Goal: Find specific page/section: Find specific page/section

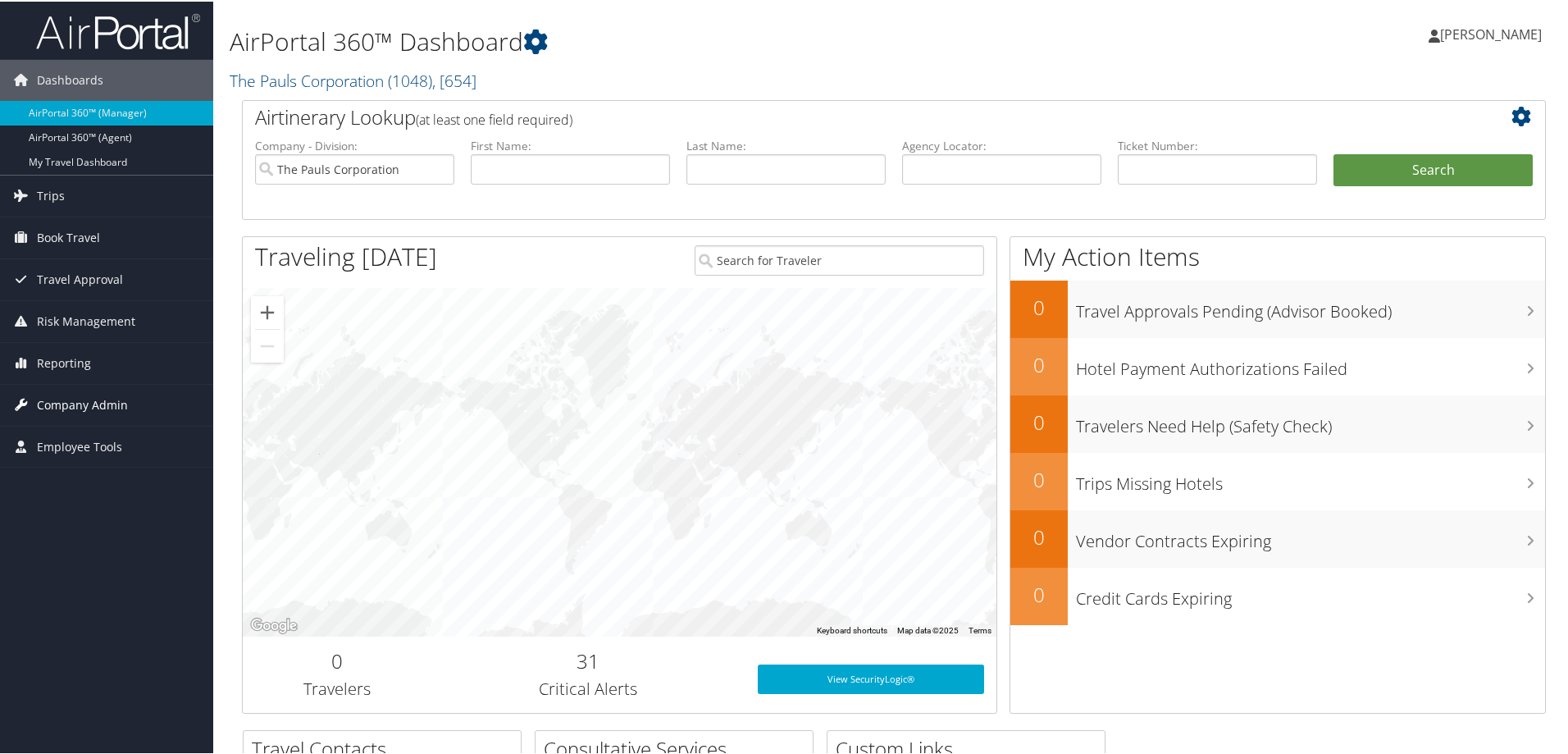
click at [73, 400] on span "Company Admin" at bounding box center [82, 403] width 91 height 41
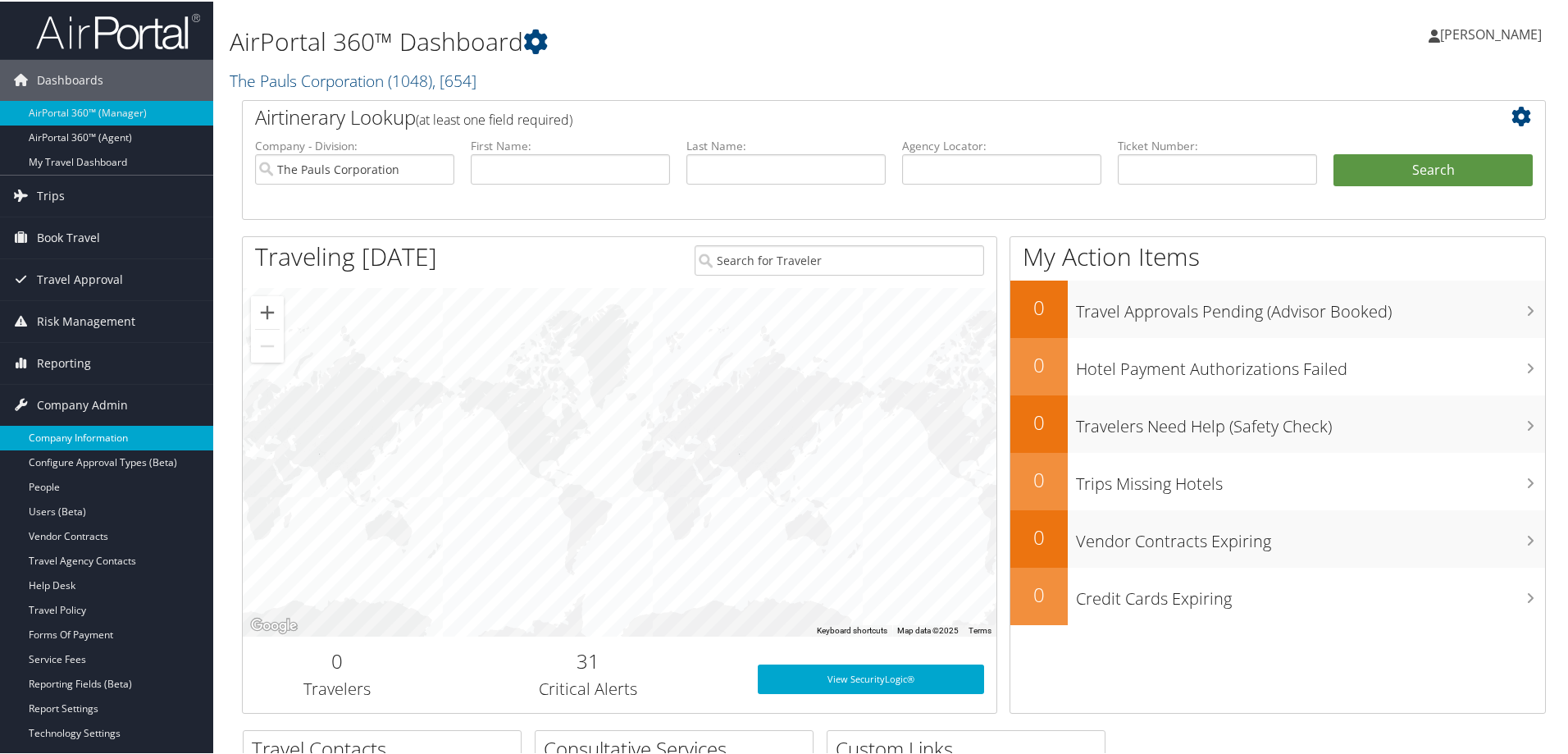
click at [73, 426] on link "Company Information" at bounding box center [107, 436] width 213 height 25
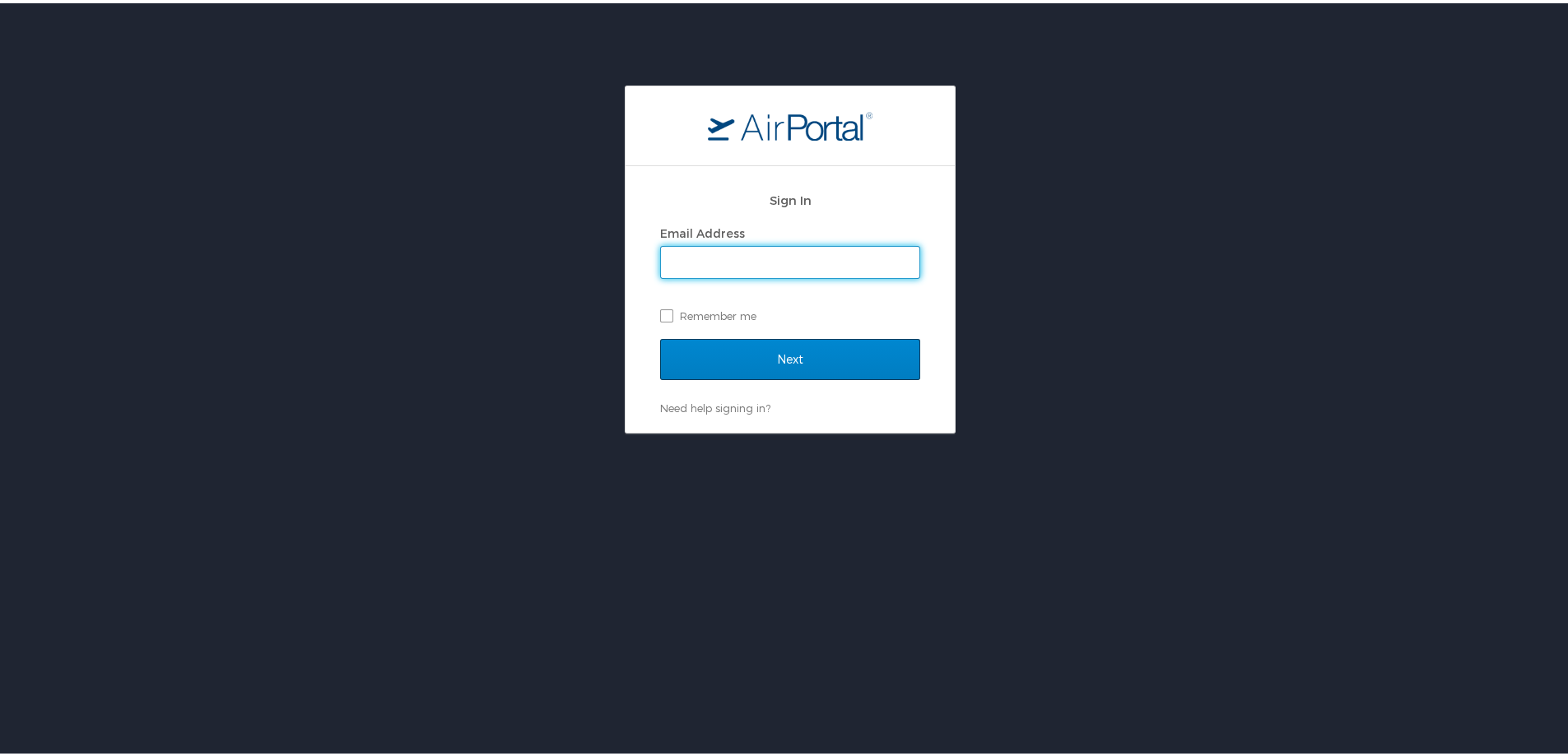
type input "marissa.ellis@cbtravel.com"
click at [822, 362] on input "Next" at bounding box center [790, 356] width 260 height 42
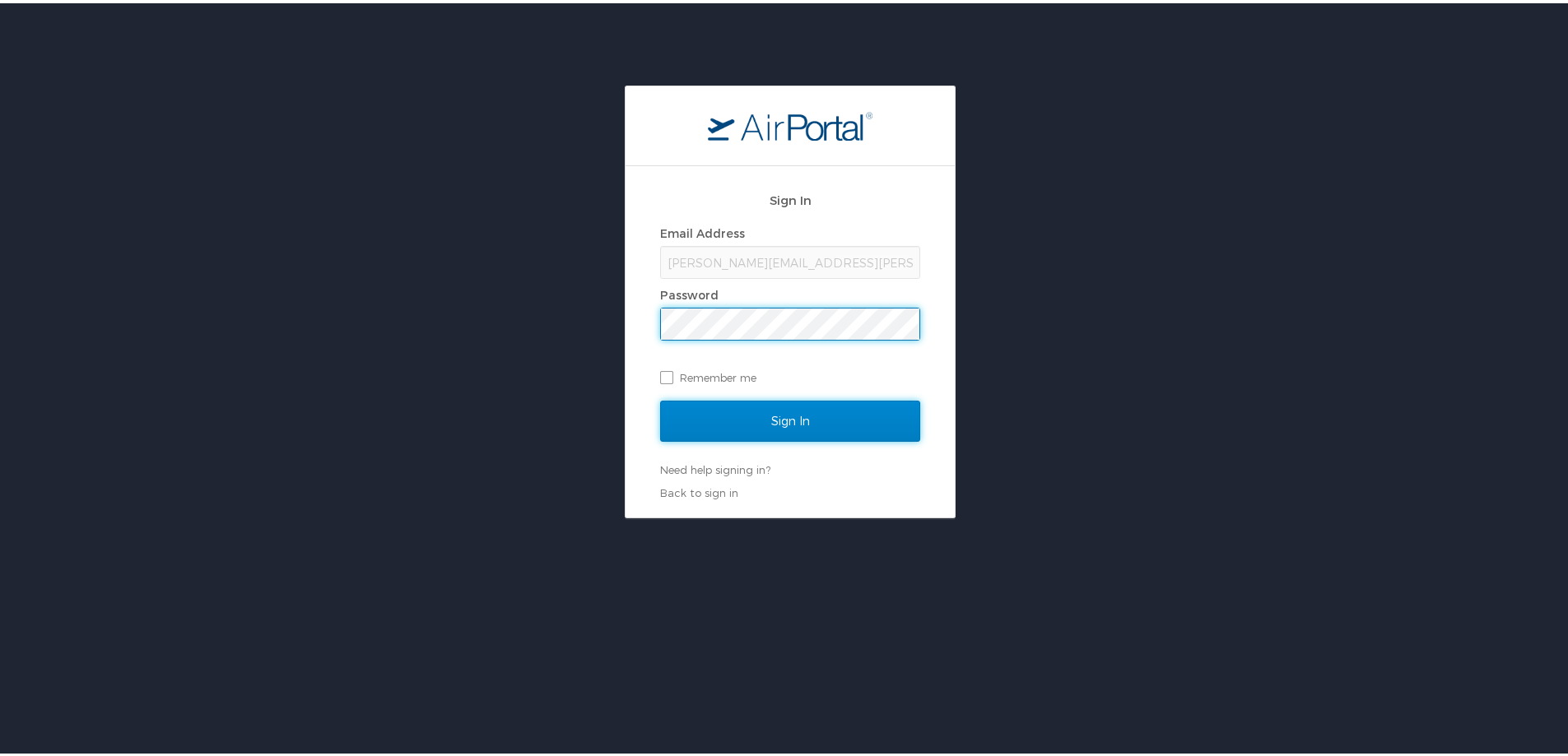
click at [791, 413] on input "Sign In" at bounding box center [790, 418] width 260 height 42
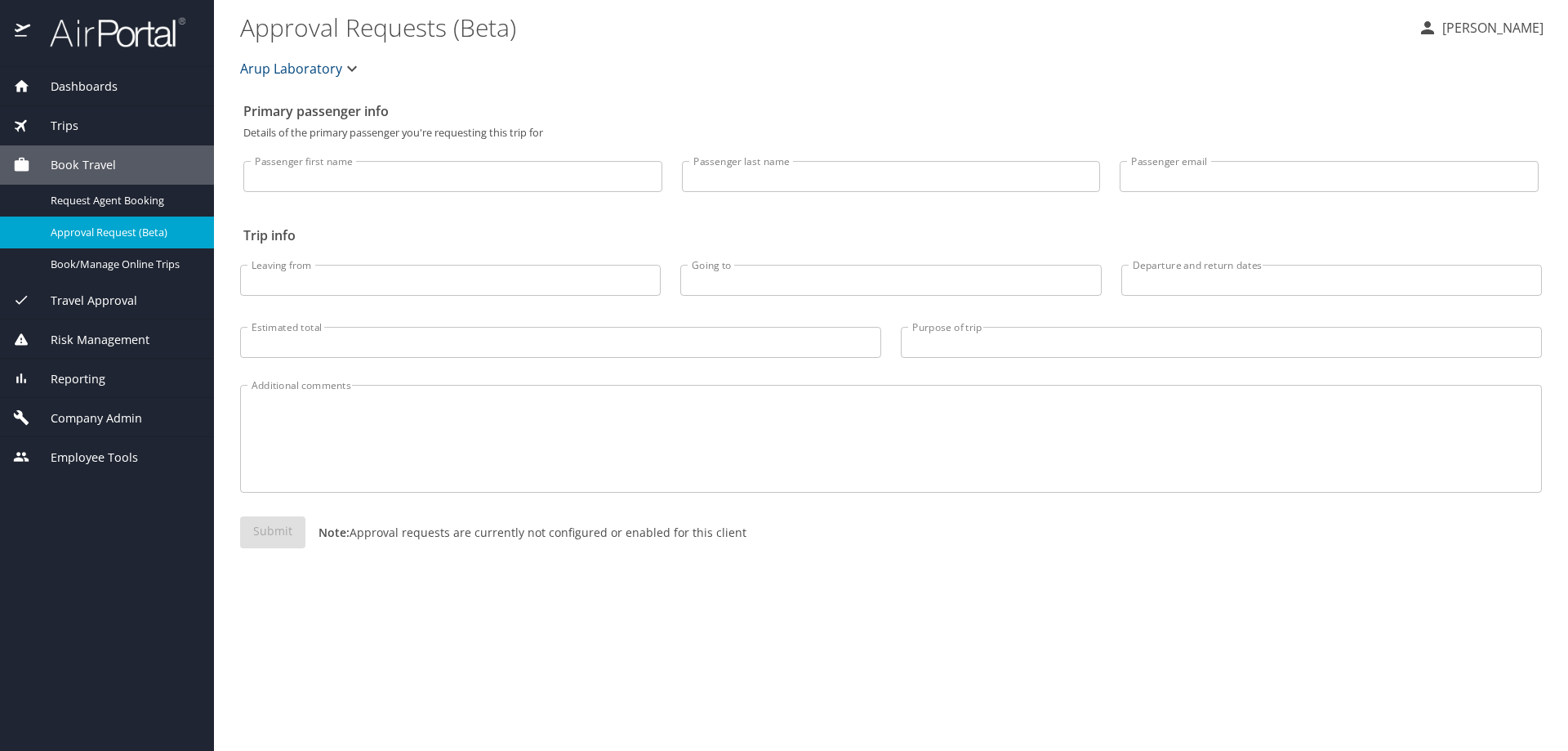
click at [101, 378] on span "Reporting" at bounding box center [68, 380] width 75 height 18
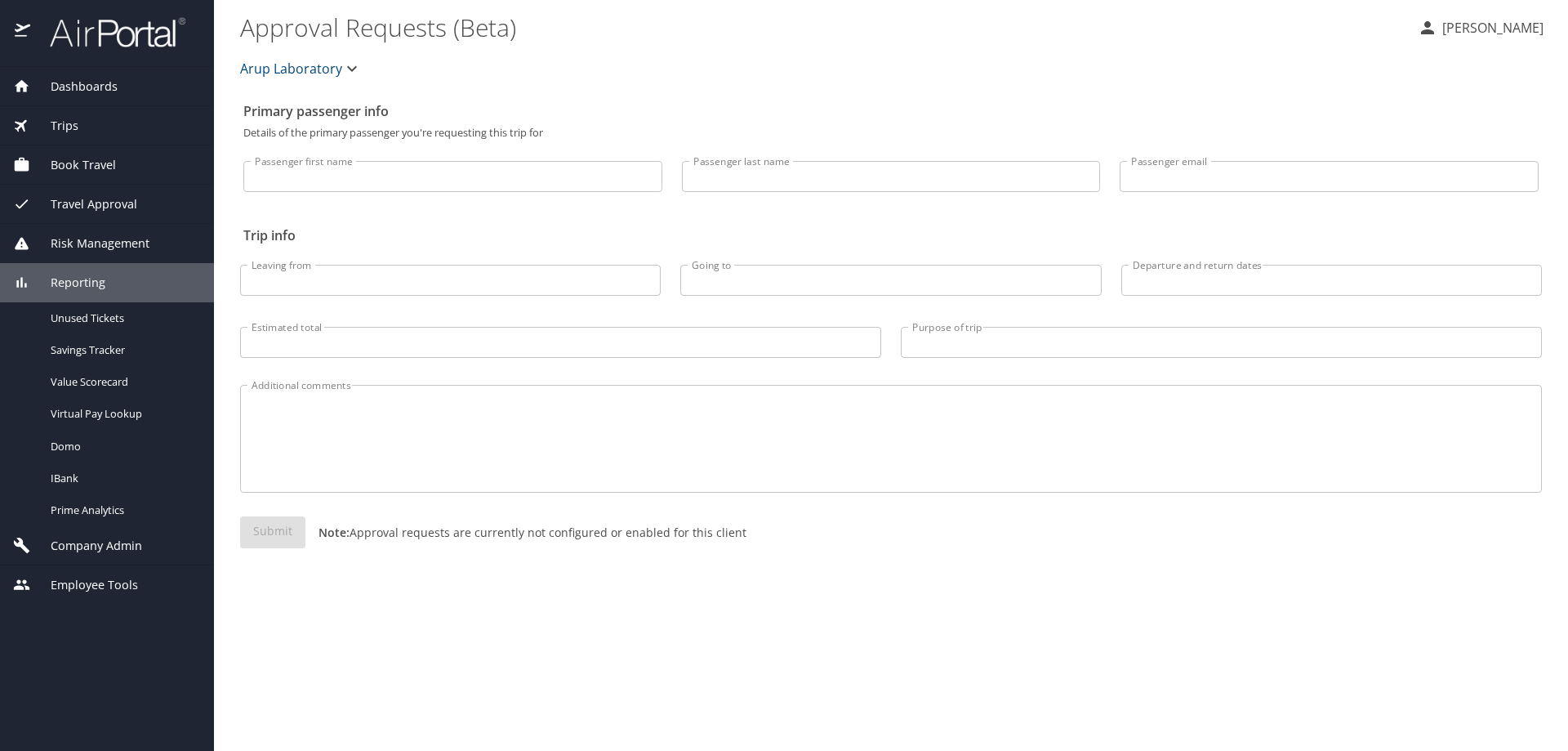
click at [90, 88] on span "Dashboards" at bounding box center [73, 87] width 87 height 18
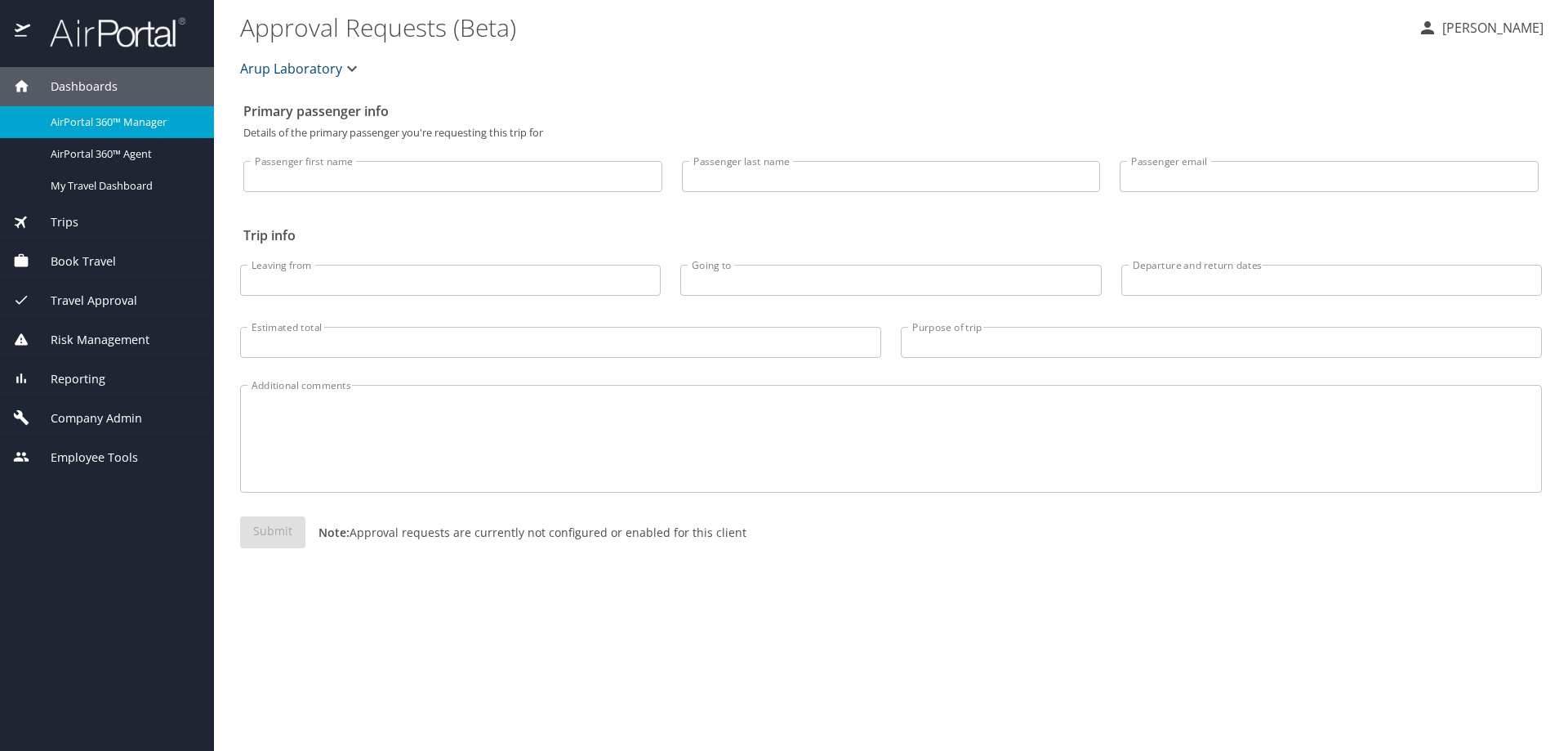
click at [80, 411] on span "Company Admin" at bounding box center [86, 419] width 112 height 18
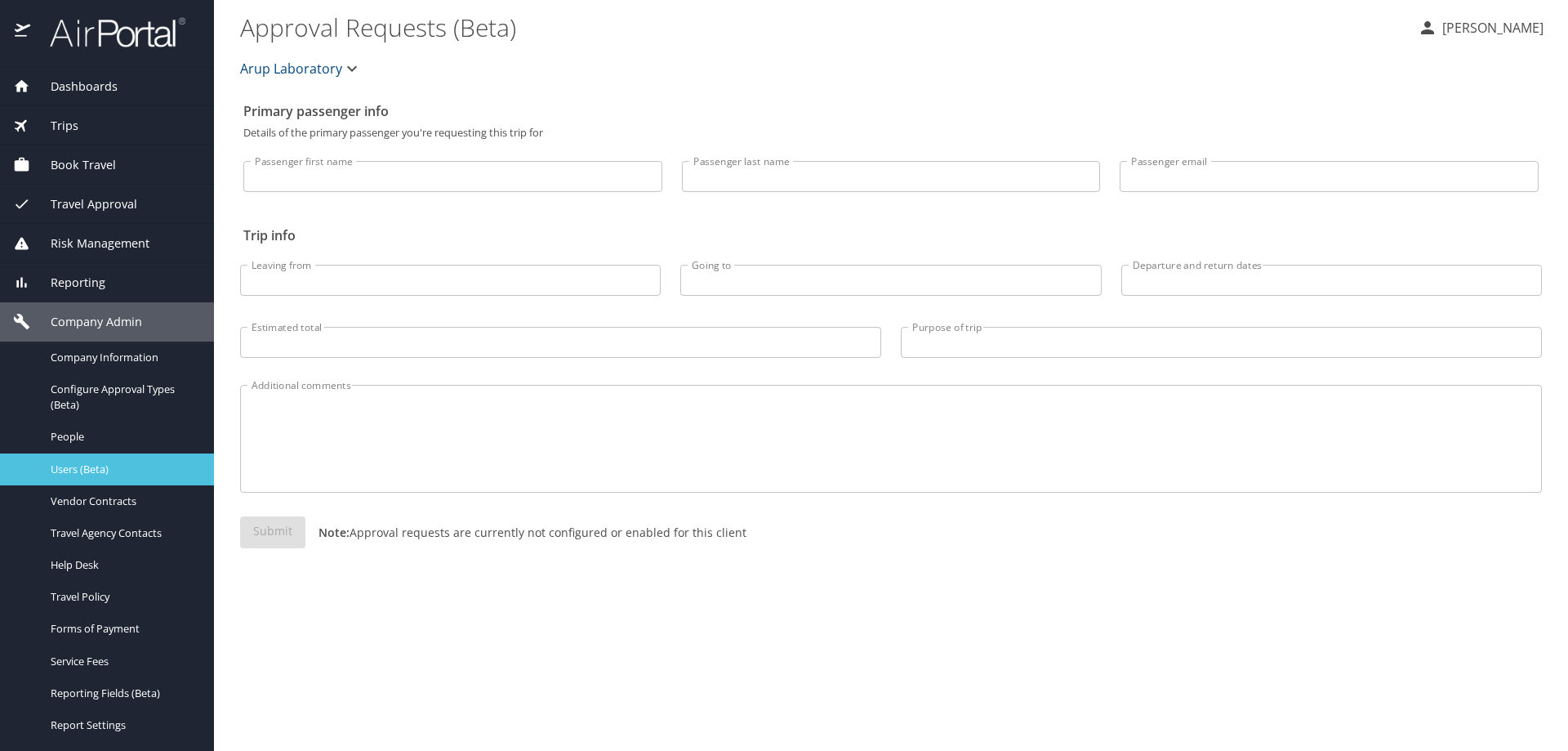
click at [80, 468] on span "Users (Beta)" at bounding box center [122, 469] width 144 height 16
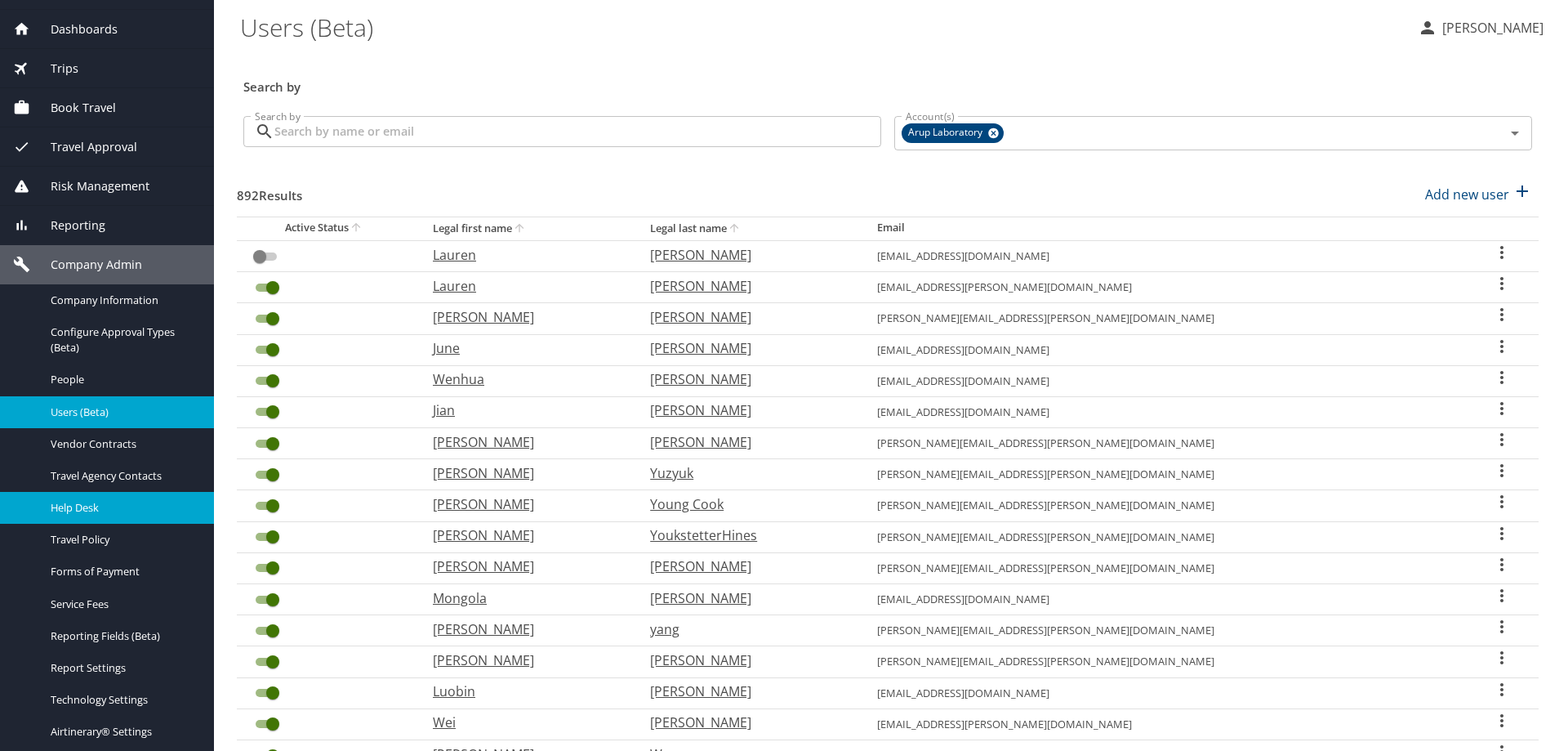
scroll to position [82, 0]
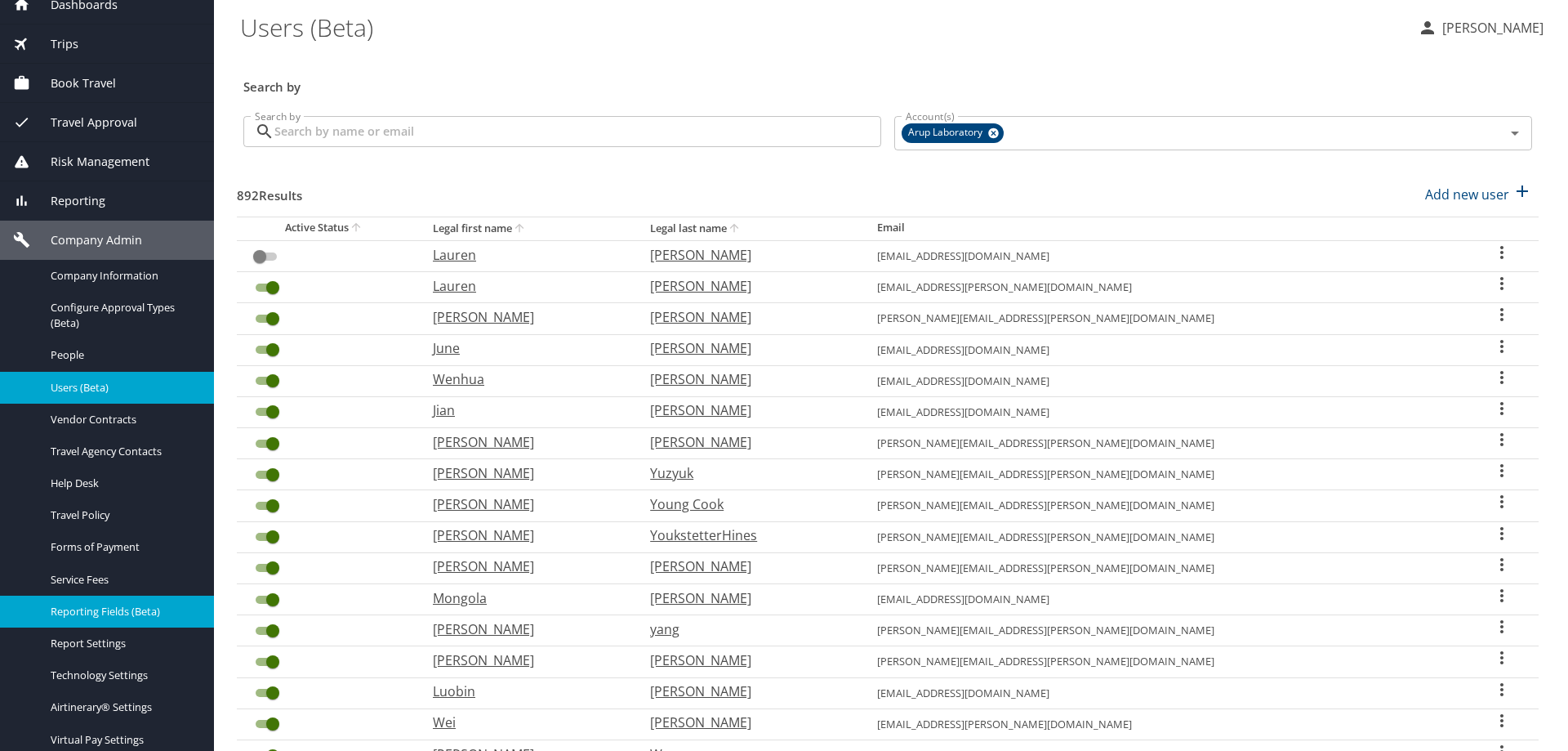
click at [133, 605] on span "Reporting Fields (Beta)" at bounding box center [122, 612] width 144 height 16
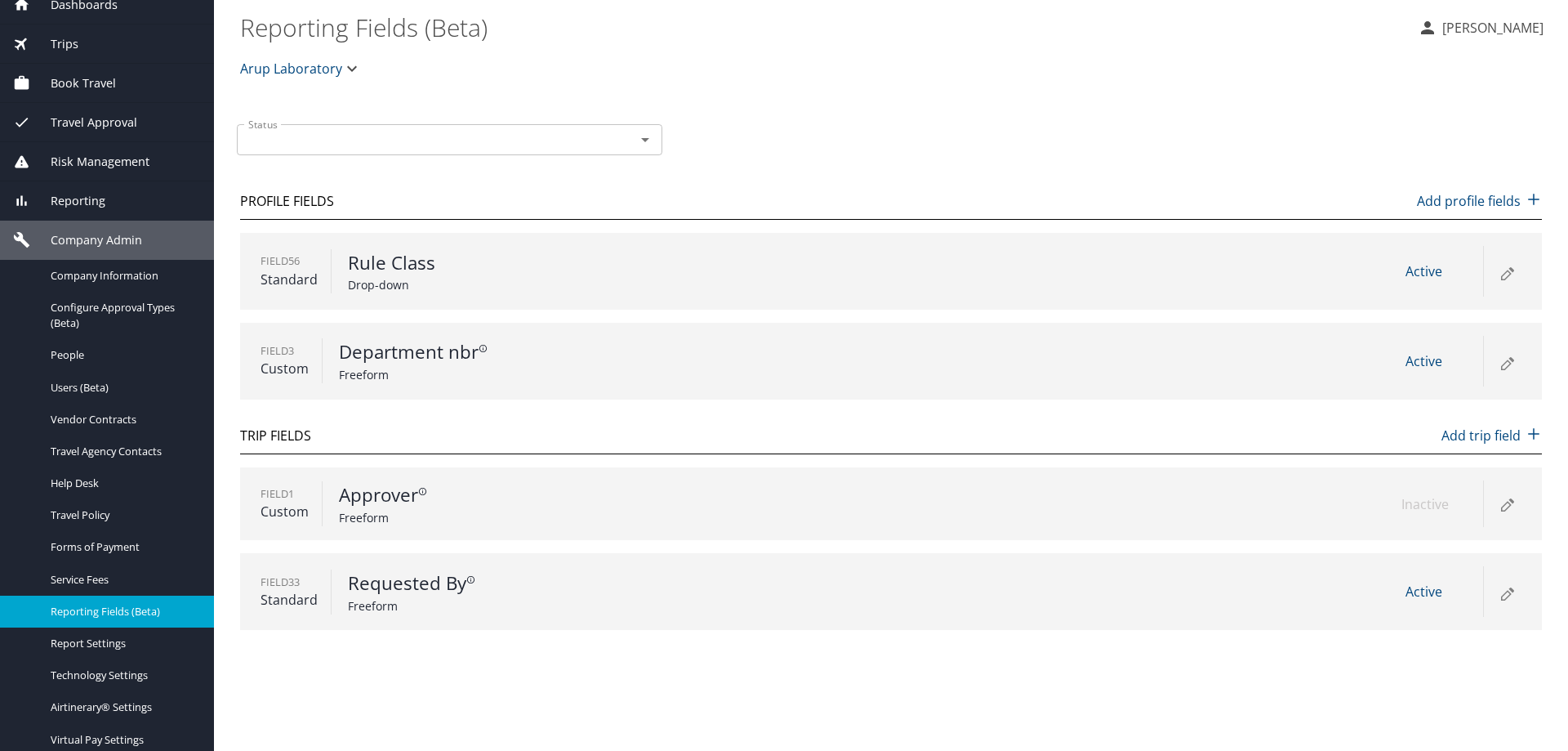
click at [1512, 277] on icon at bounding box center [1507, 271] width 19 height 19
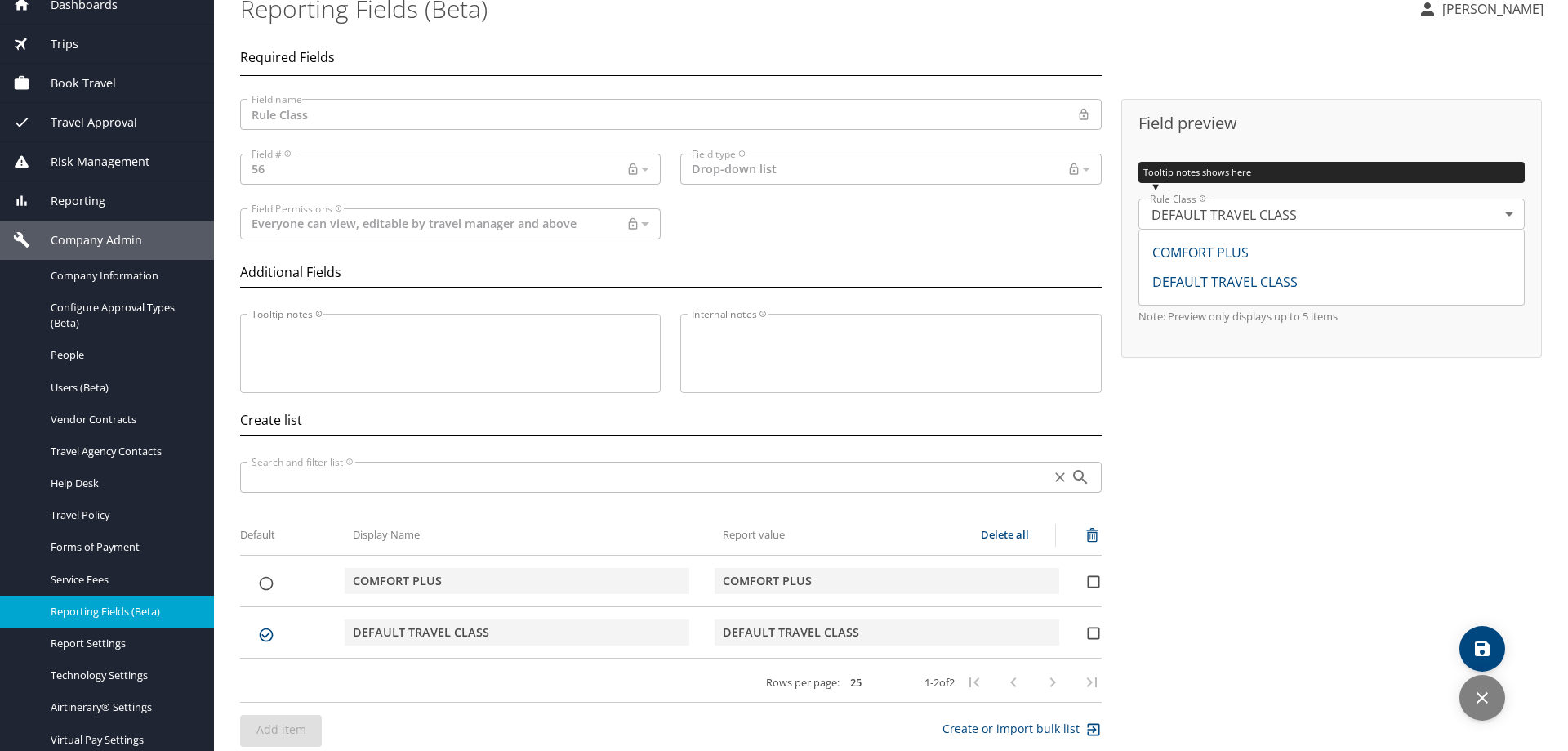
scroll to position [34, 0]
